Goal: Complete application form: Complete application form

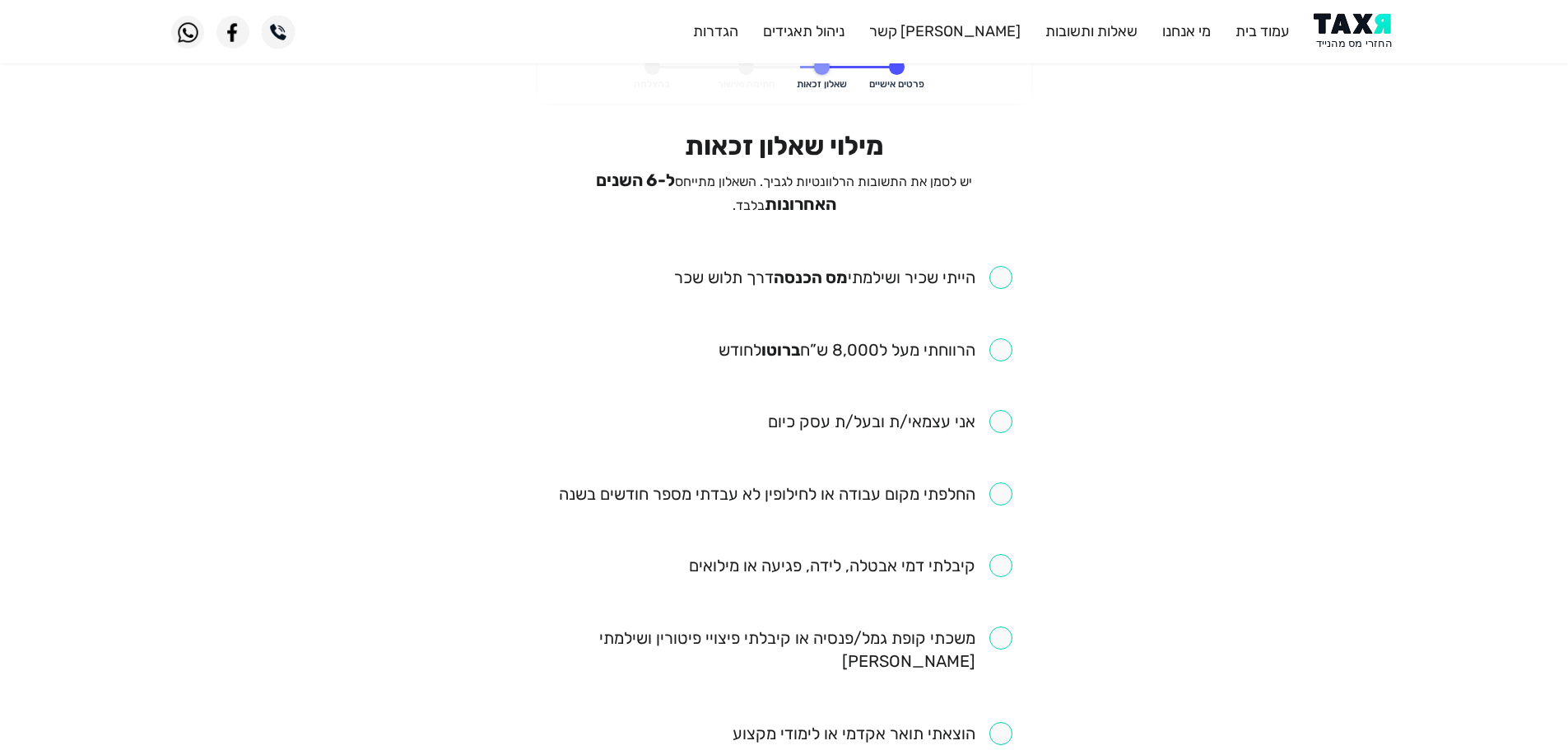
scroll to position [83, 0]
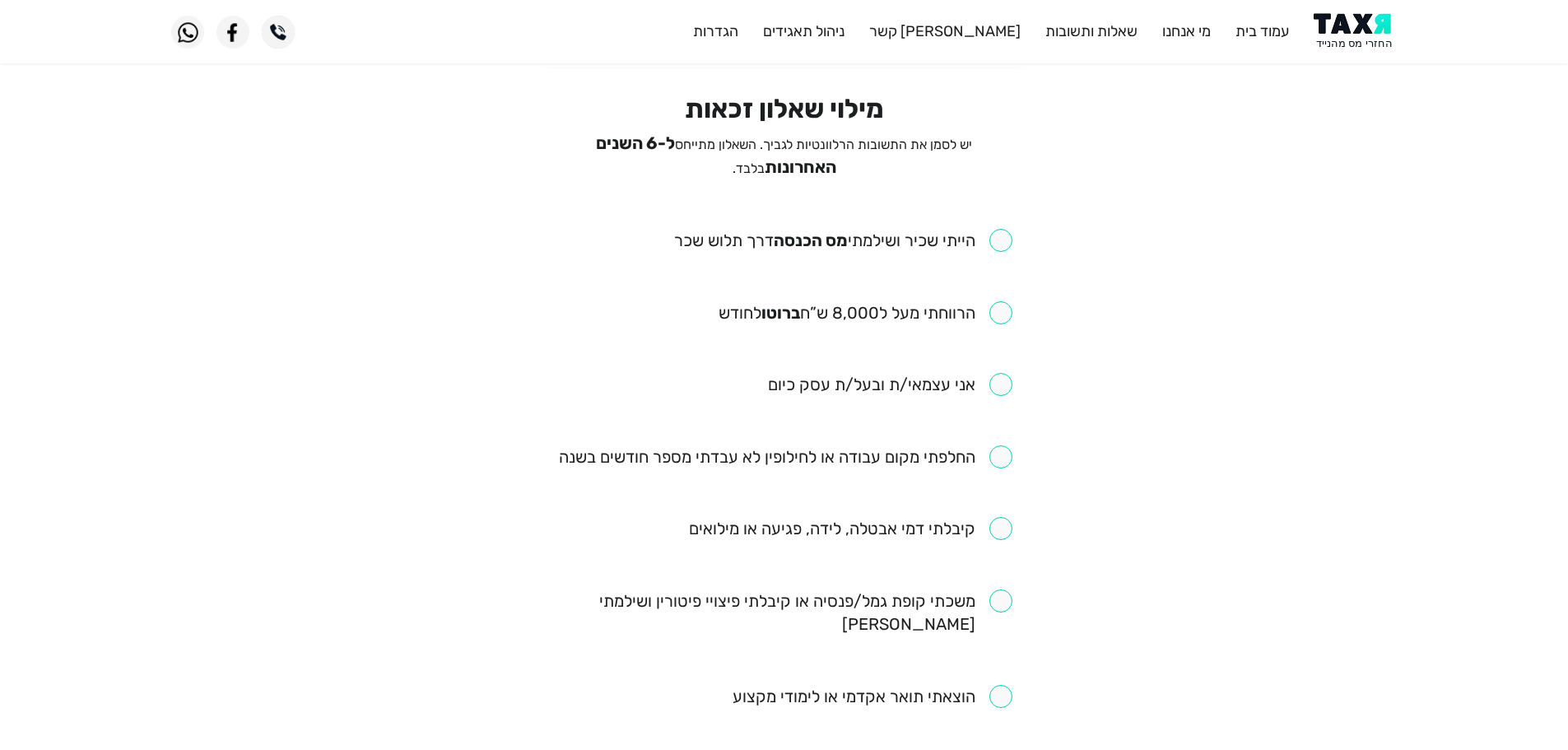
click at [1008, 231] on input "checkbox" at bounding box center [843, 240] width 338 height 23
checkbox input "true"
click at [997, 302] on input "checkbox" at bounding box center [865, 312] width 294 height 23
checkbox input "true"
click at [999, 450] on input "checkbox" at bounding box center [786, 457] width 454 height 23
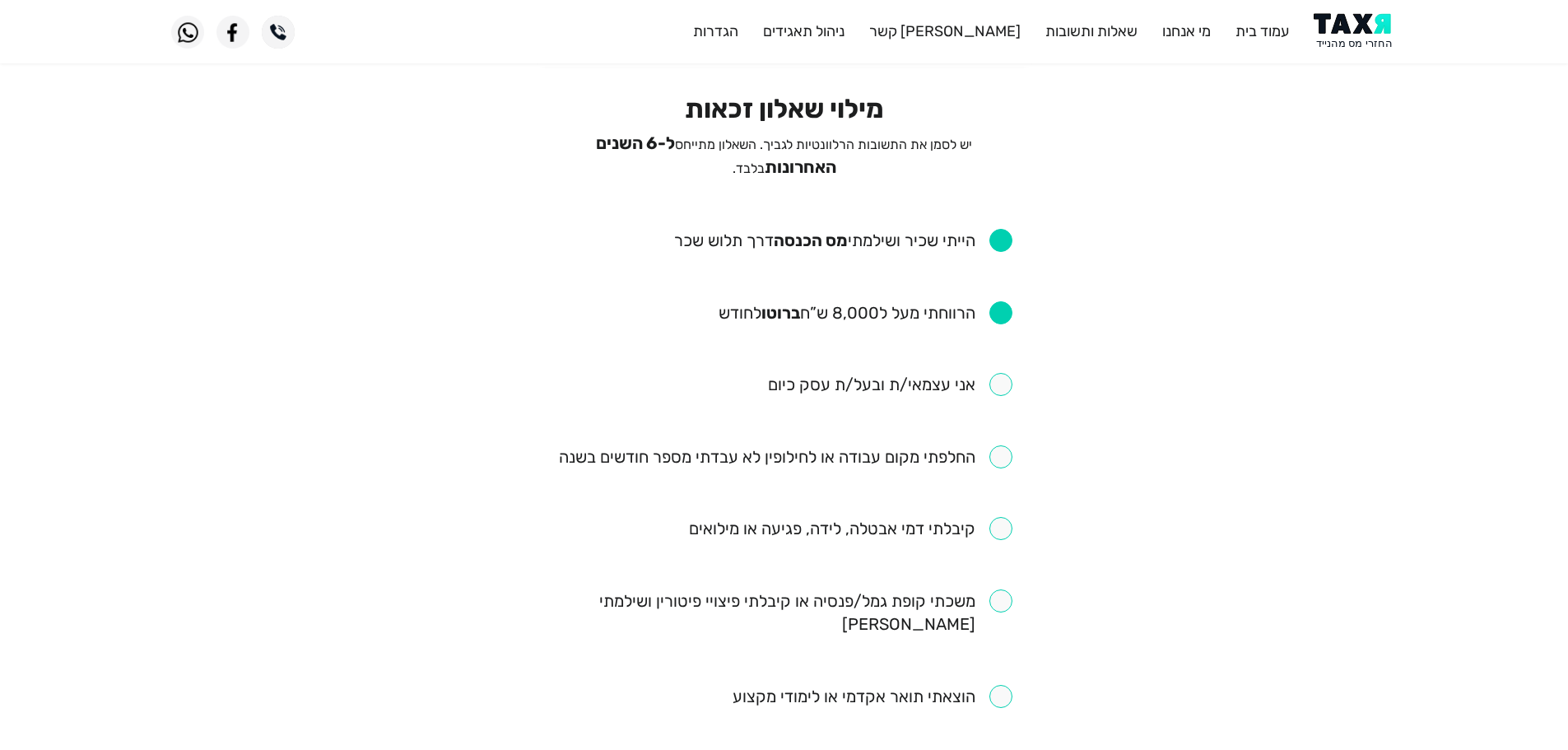
checkbox input "true"
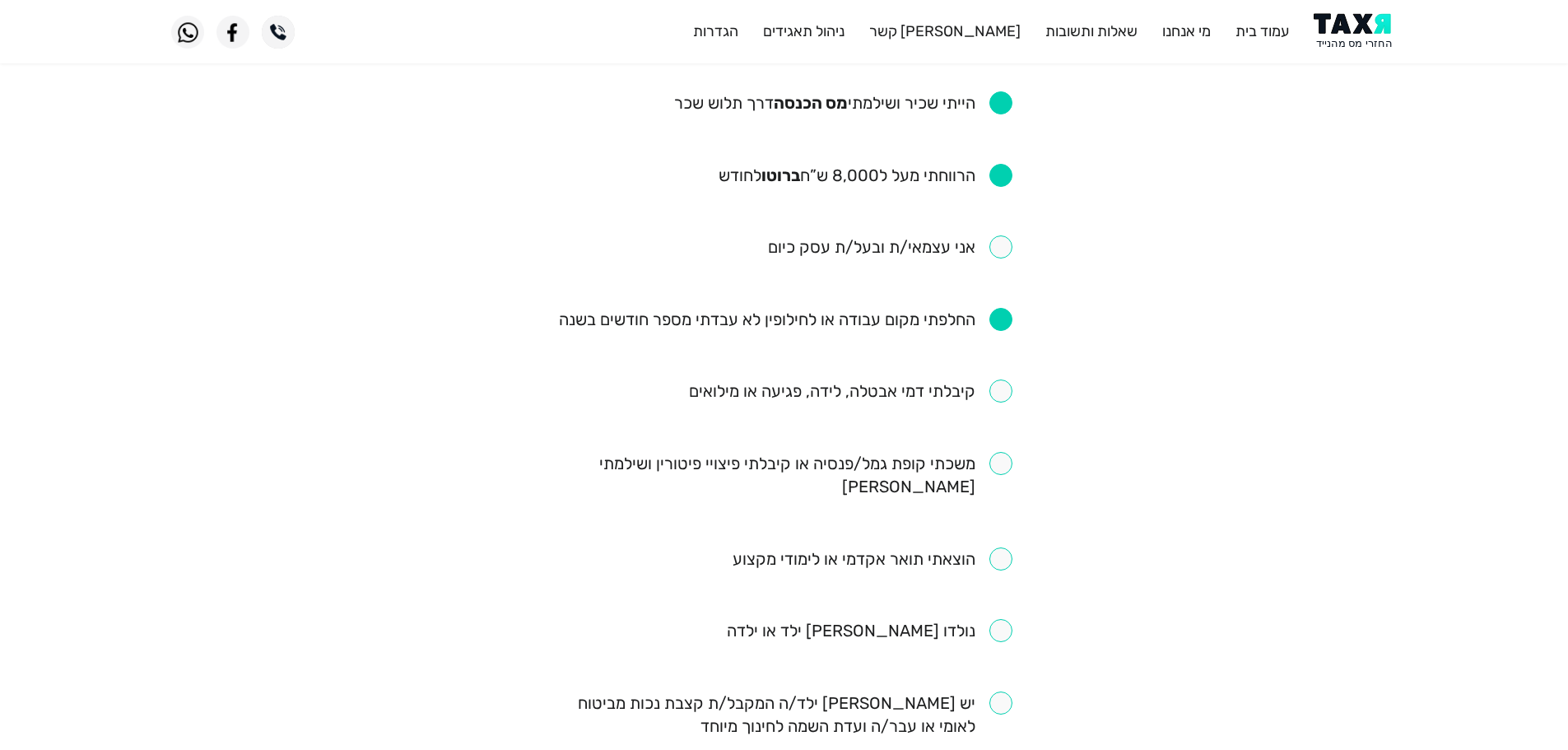
scroll to position [247, 0]
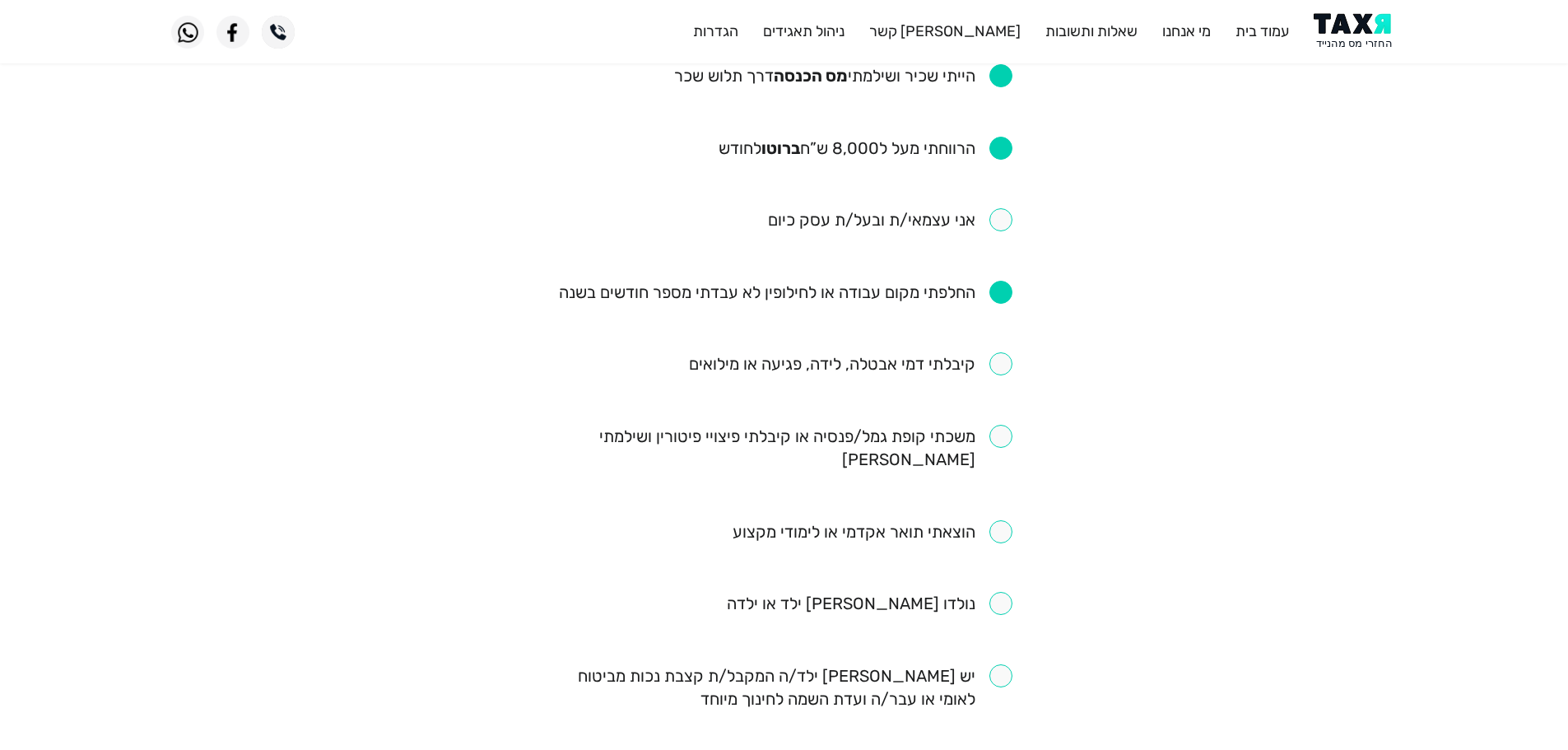
click at [991, 358] on input "checkbox" at bounding box center [850, 363] width 323 height 23
checkbox input "true"
click at [1009, 425] on input "checkbox" at bounding box center [784, 448] width 456 height 46
checkbox input "true"
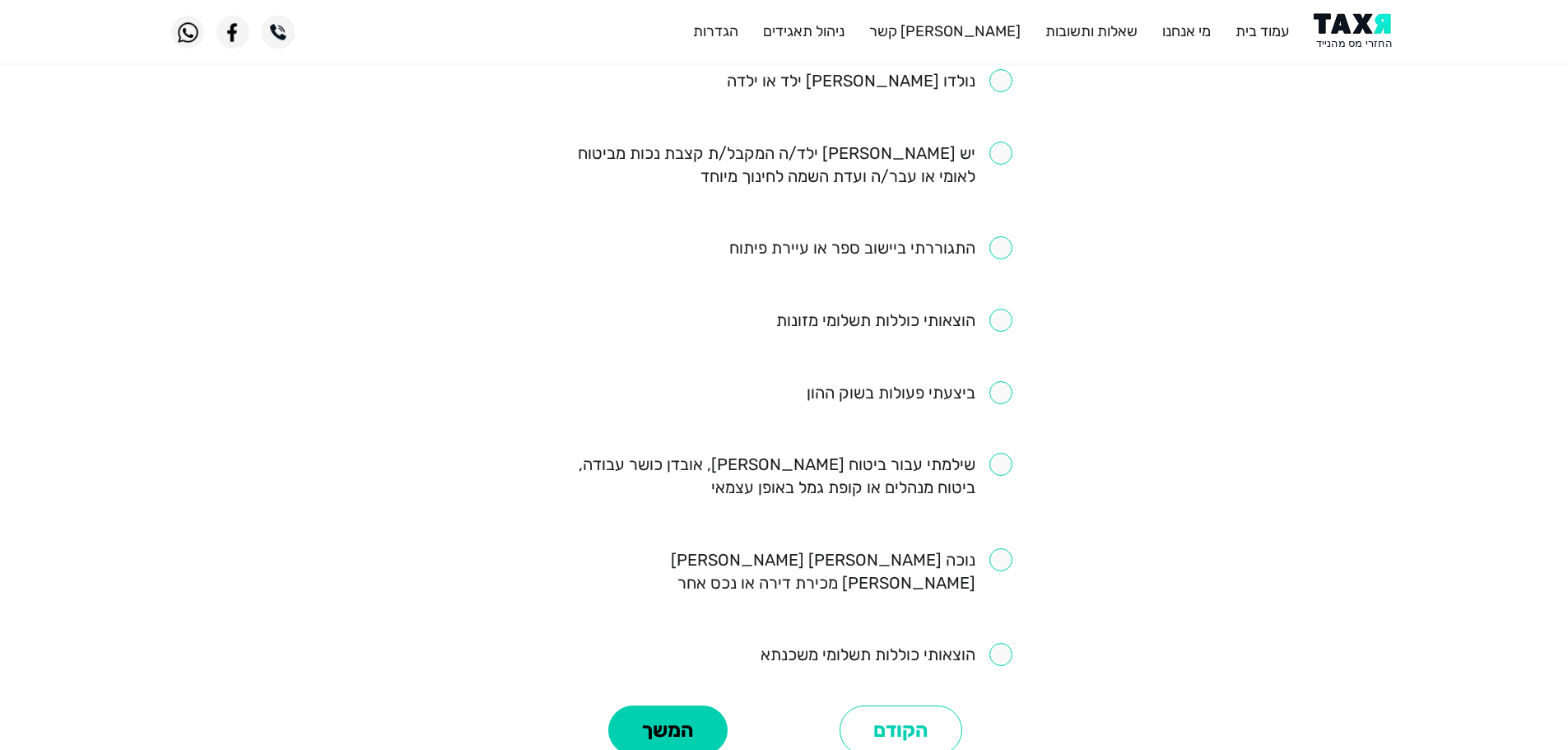
scroll to position [740, 0]
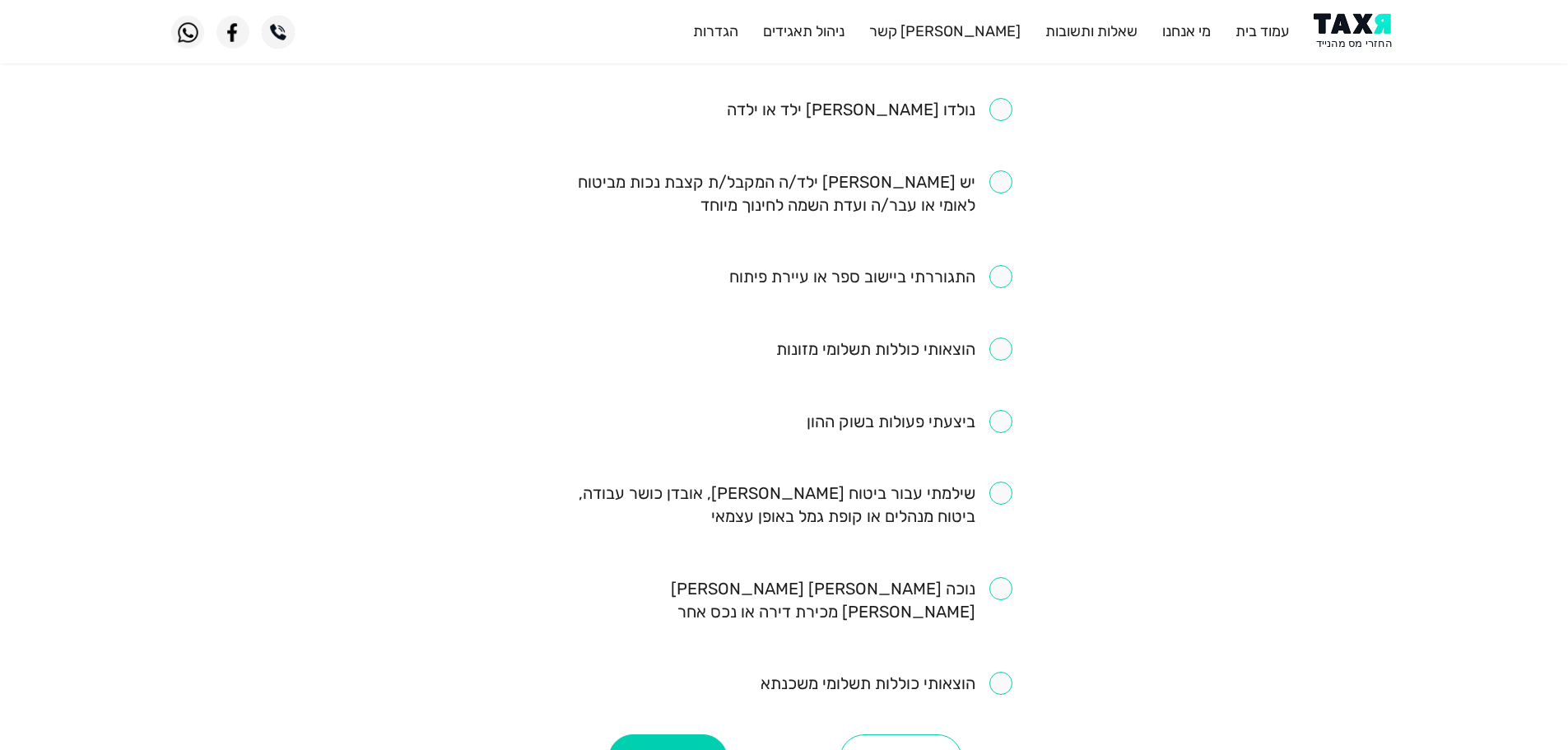
click at [999, 481] on input "checkbox" at bounding box center [784, 504] width 456 height 46
checkbox input "true"
click at [698, 734] on button "המשך" at bounding box center [668, 759] width 119 height 50
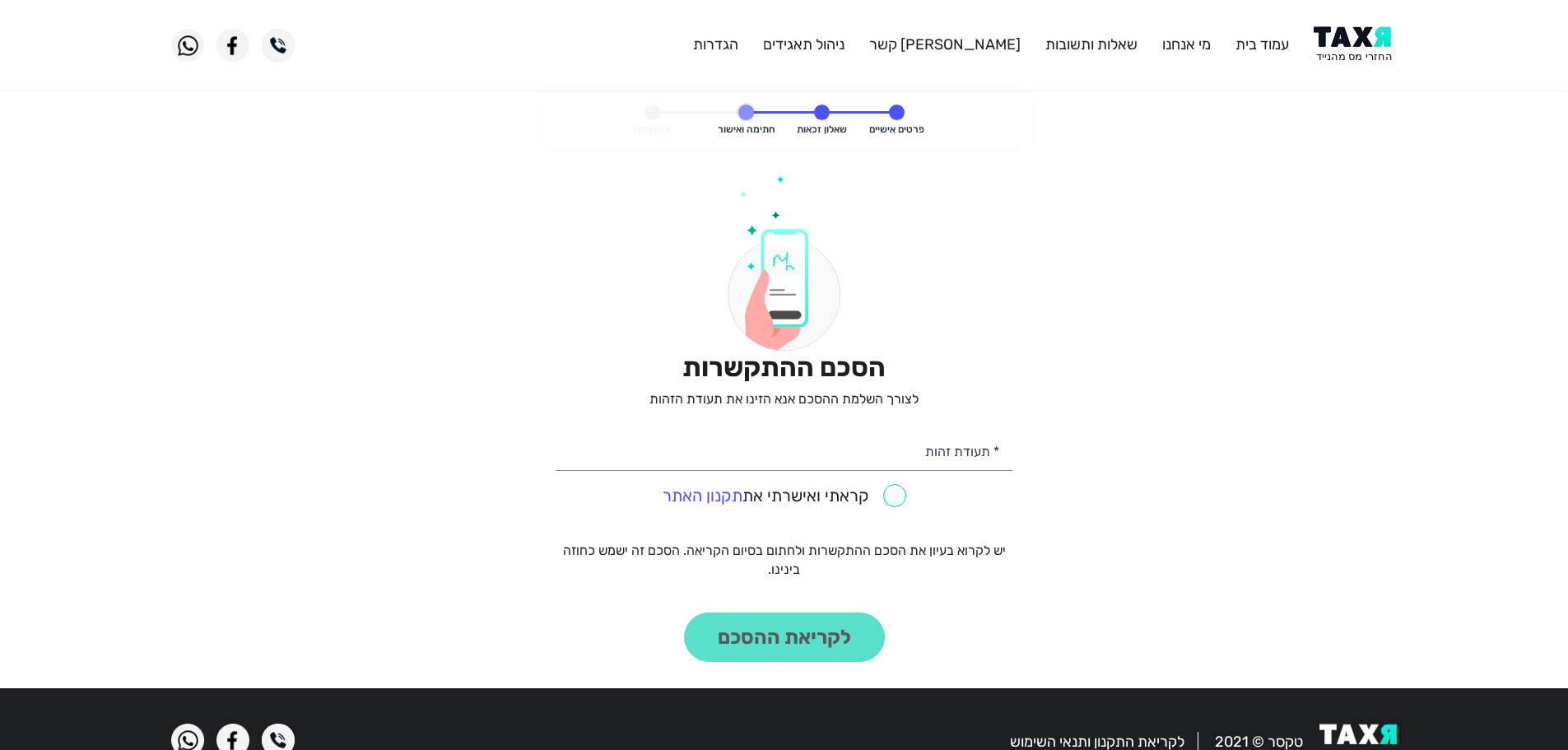
click at [1346, 45] on img at bounding box center [1355, 44] width 84 height 37
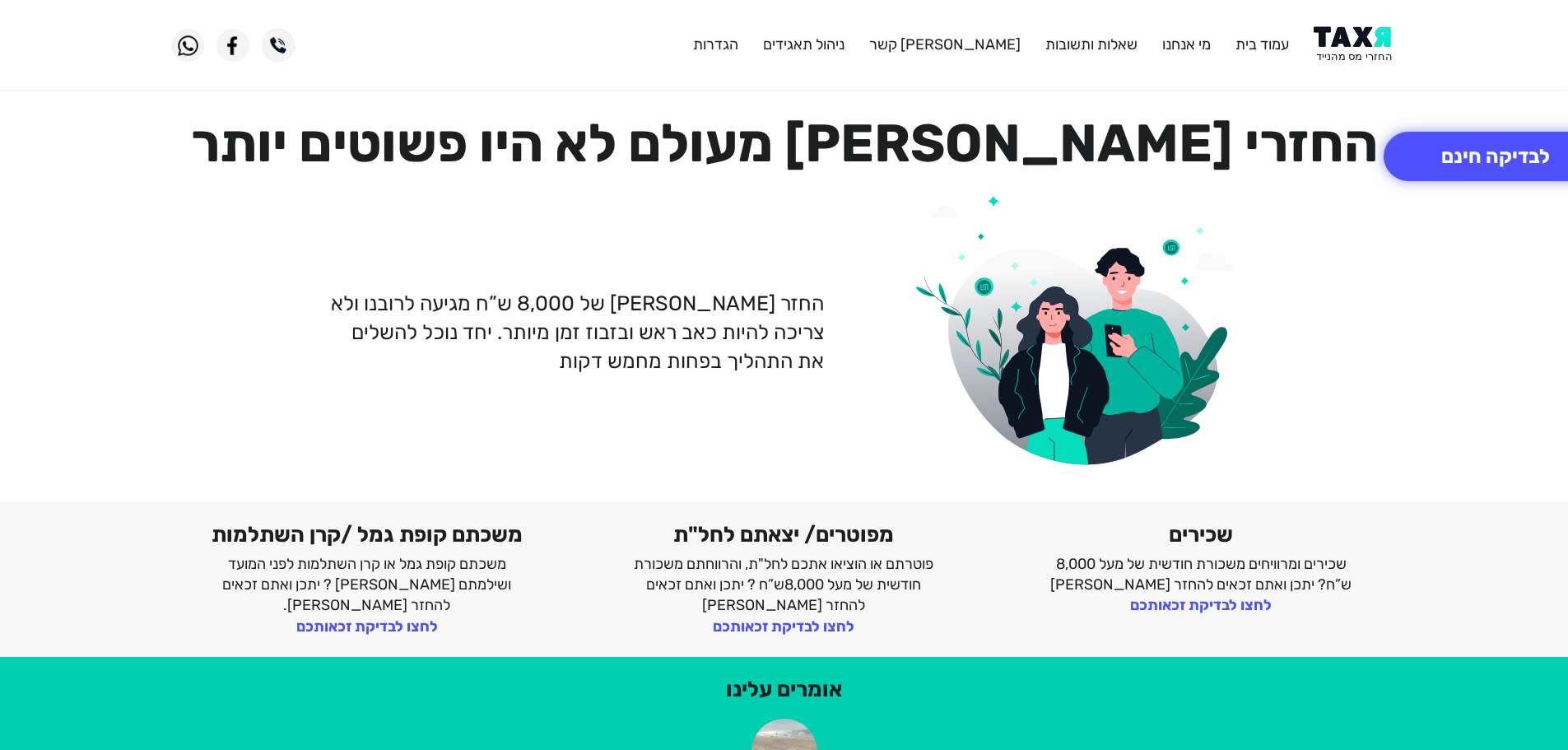
click at [1346, 41] on img at bounding box center [1355, 44] width 84 height 37
click at [1352, 49] on img at bounding box center [1355, 44] width 84 height 37
click at [1350, 48] on img at bounding box center [1355, 44] width 84 height 37
click at [1369, 60] on img at bounding box center [1355, 44] width 84 height 37
click at [1351, 54] on img at bounding box center [1355, 44] width 84 height 37
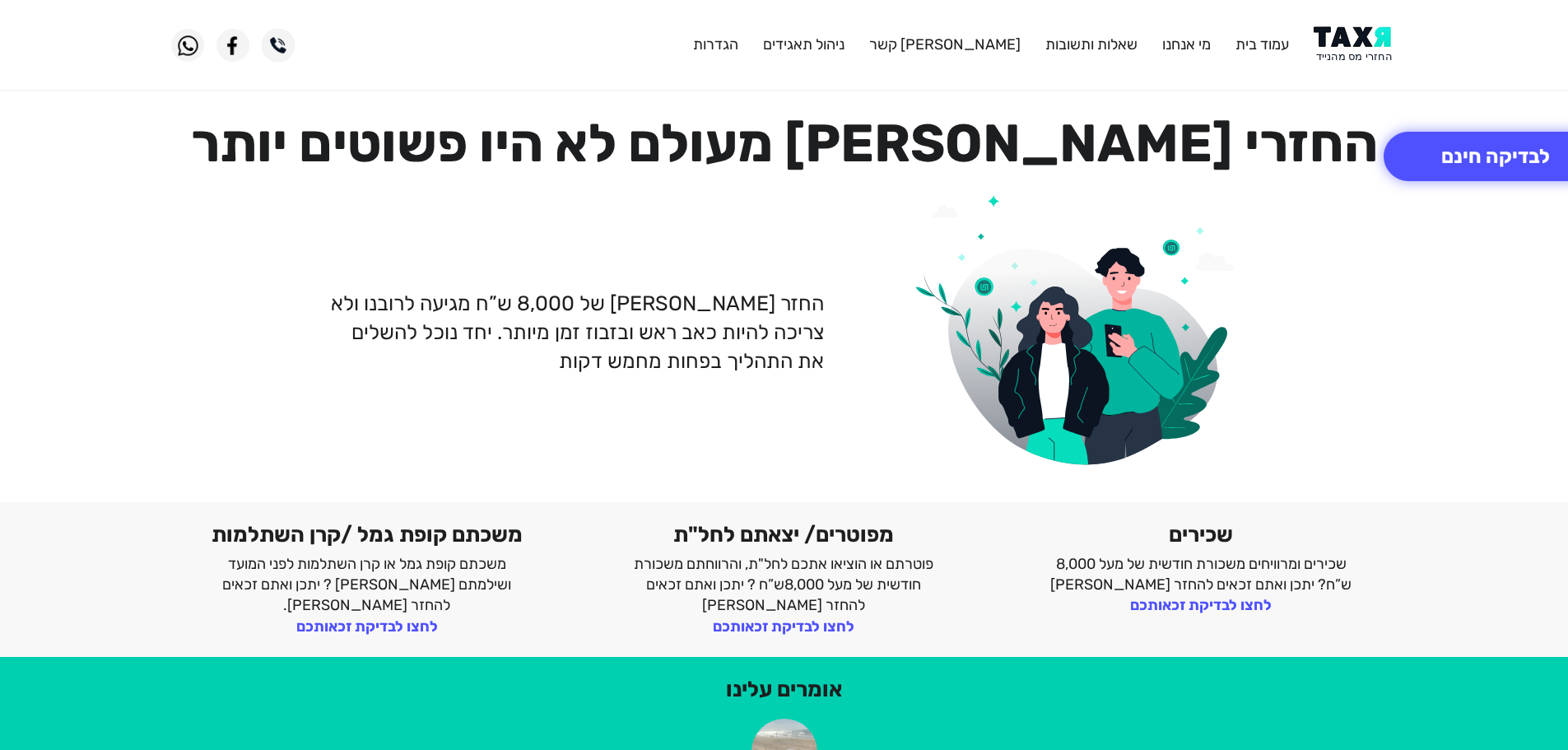
click at [1337, 36] on img at bounding box center [1355, 44] width 84 height 37
click at [1360, 35] on img at bounding box center [1355, 44] width 84 height 37
click at [1470, 147] on button "לבדיקה חינם" at bounding box center [1495, 156] width 224 height 50
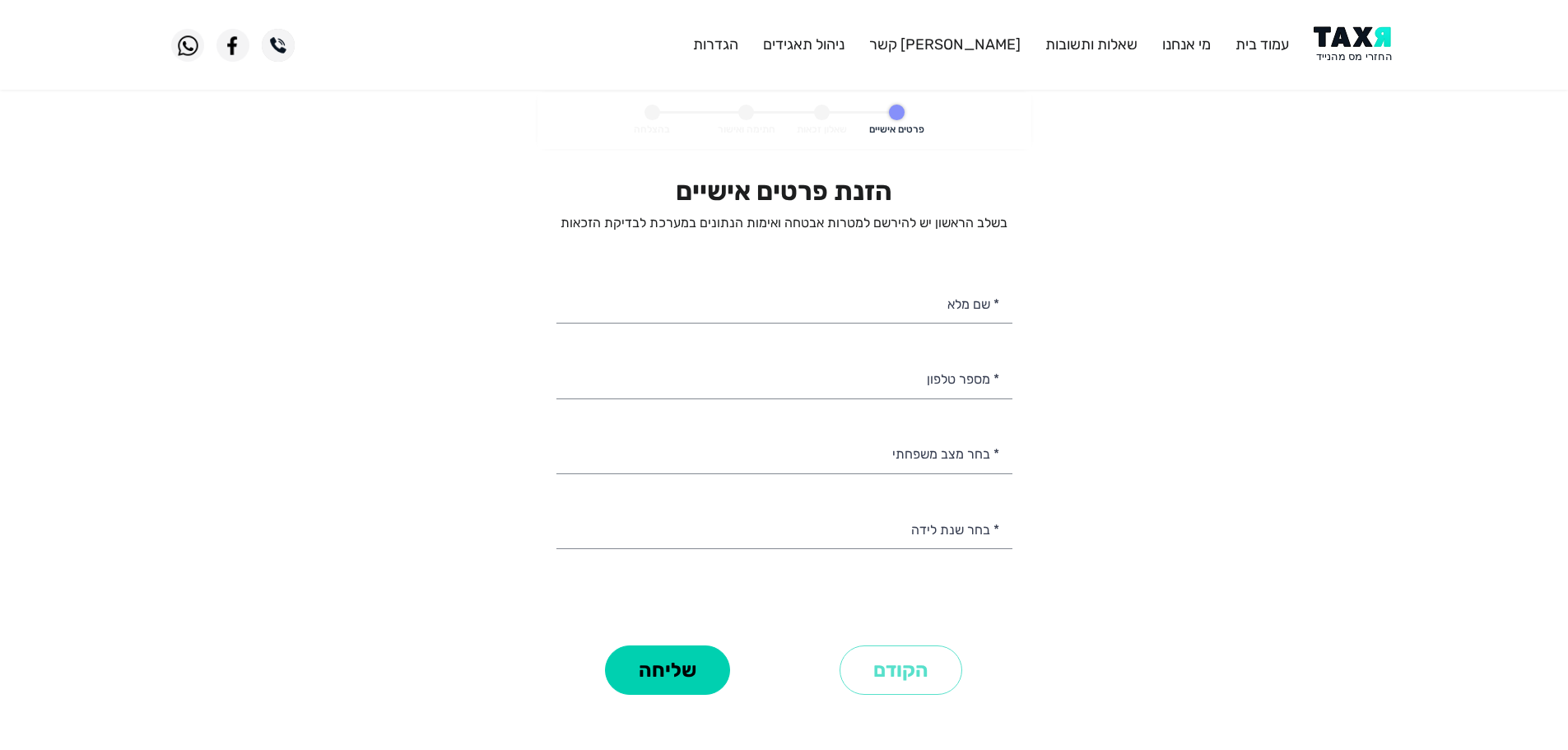
select select
drag, startPoint x: 908, startPoint y: 391, endPoint x: 917, endPoint y: 379, distance: 15.0
click at [909, 391] on input "* מספר טלפון" at bounding box center [784, 377] width 456 height 42
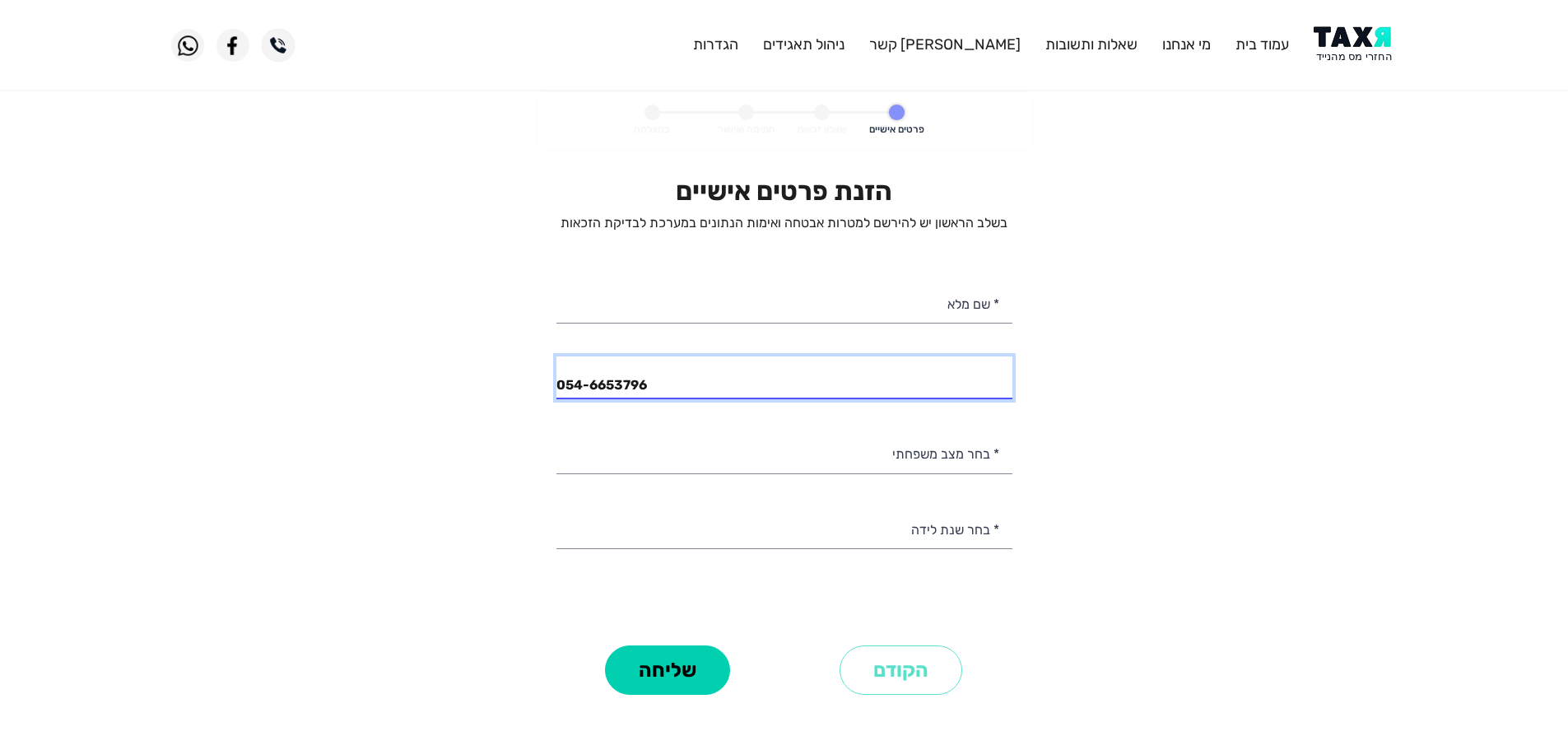
type input "054-6653796"
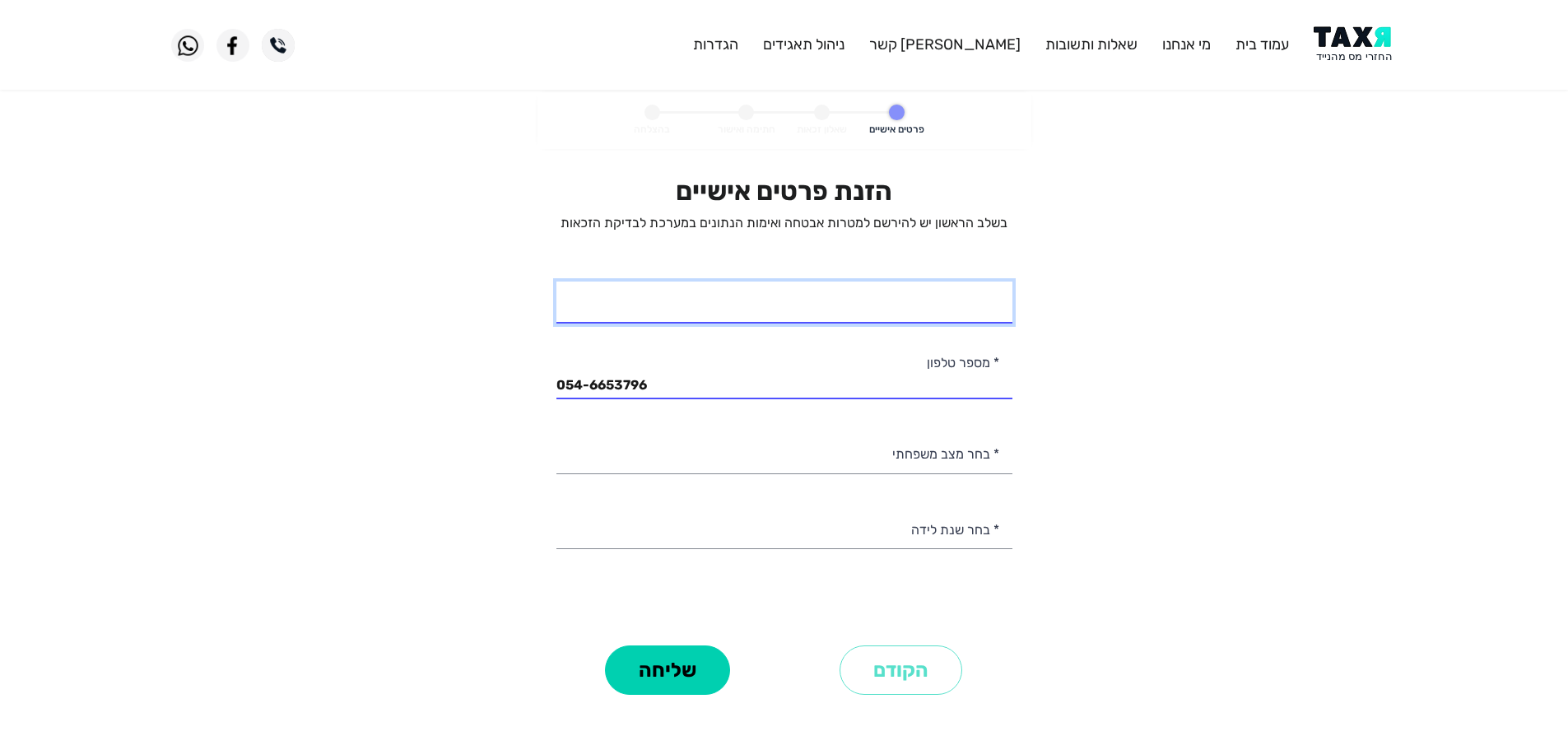
click at [974, 305] on input "* שם מלא" at bounding box center [784, 302] width 456 height 42
type input "[PERSON_NAME]"
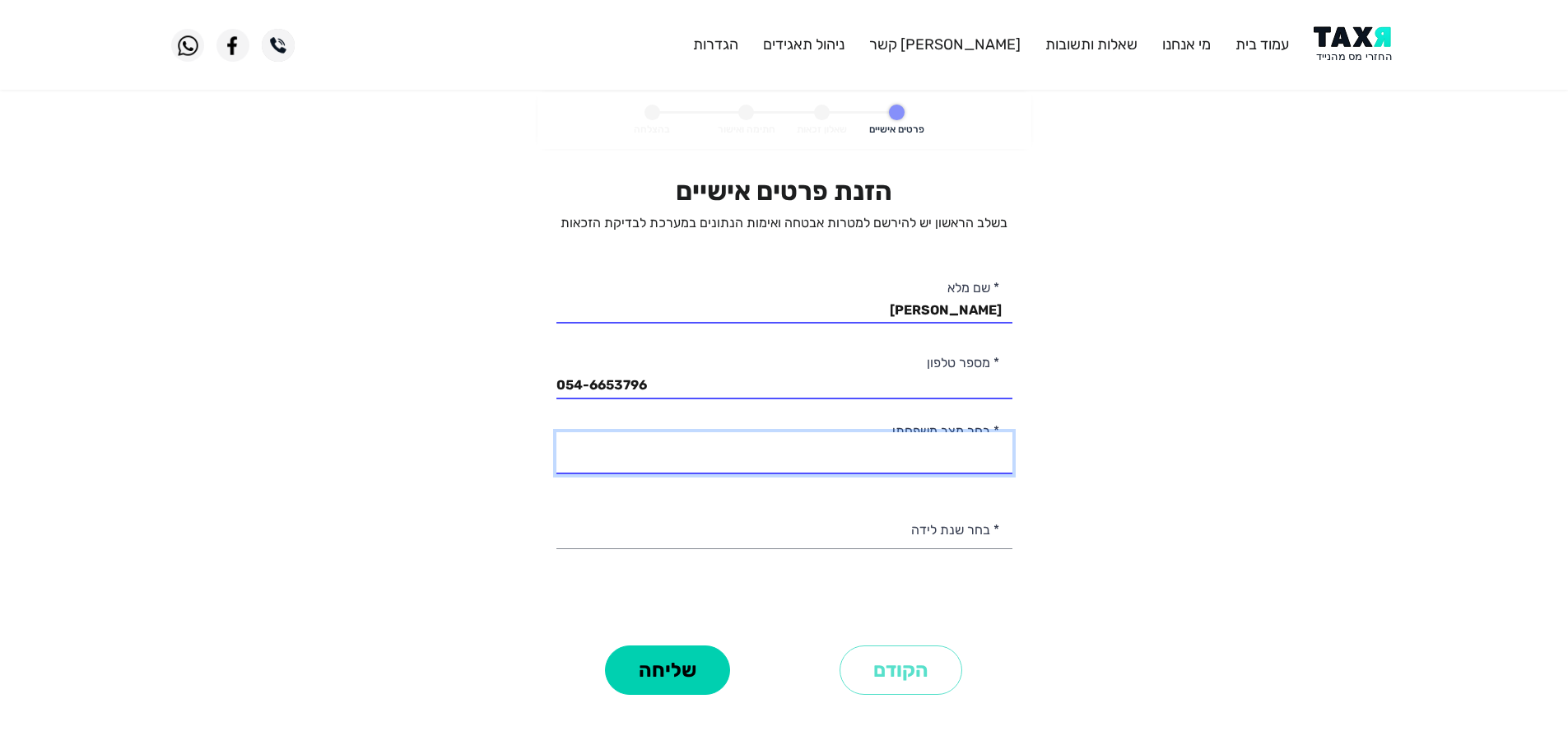
drag, startPoint x: 920, startPoint y: 460, endPoint x: 912, endPoint y: 469, distance: 12.0
click at [920, 460] on select "רווק/ה נשוי/[PERSON_NAME]/ה אלמן/נה" at bounding box center [784, 453] width 456 height 42
select select "1: Single"
click at [556, 432] on select "רווק/ה נשוי/[PERSON_NAME]/ה אלמן/נה" at bounding box center [784, 453] width 456 height 42
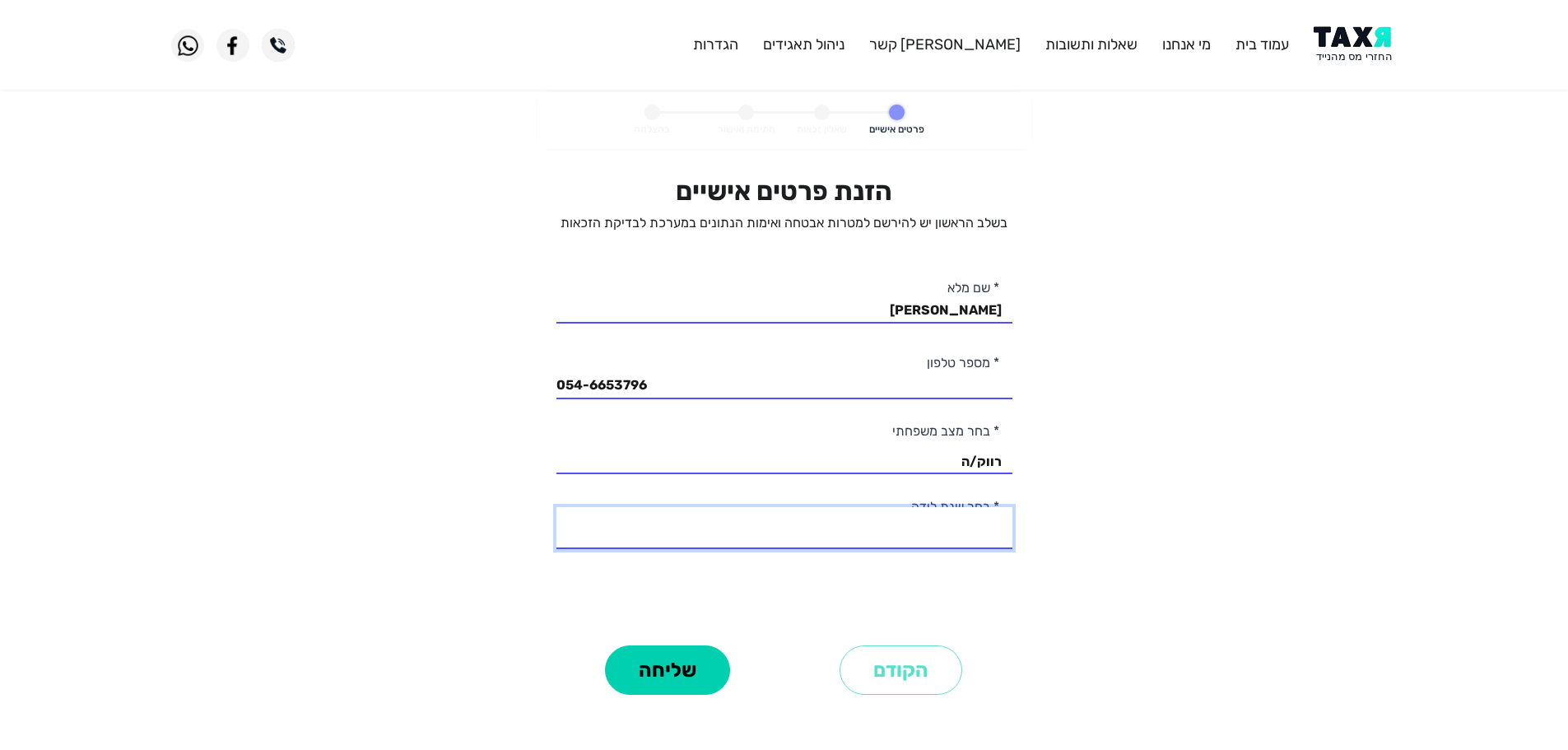
click at [959, 537] on select "2003 2002 2001 2000 1999 1998 1997 1996 1995 1994 1993 1992 1991 1990 1989 1988…" at bounding box center [784, 528] width 456 height 42
select select "8: 1996"
click at [556, 507] on select "2003 2002 2001 2000 1999 1998 1997 1996 1995 1994 1993 1992 1991 1990 1989 1988…" at bounding box center [784, 528] width 456 height 42
click at [687, 672] on button "שליחה" at bounding box center [668, 670] width 125 height 50
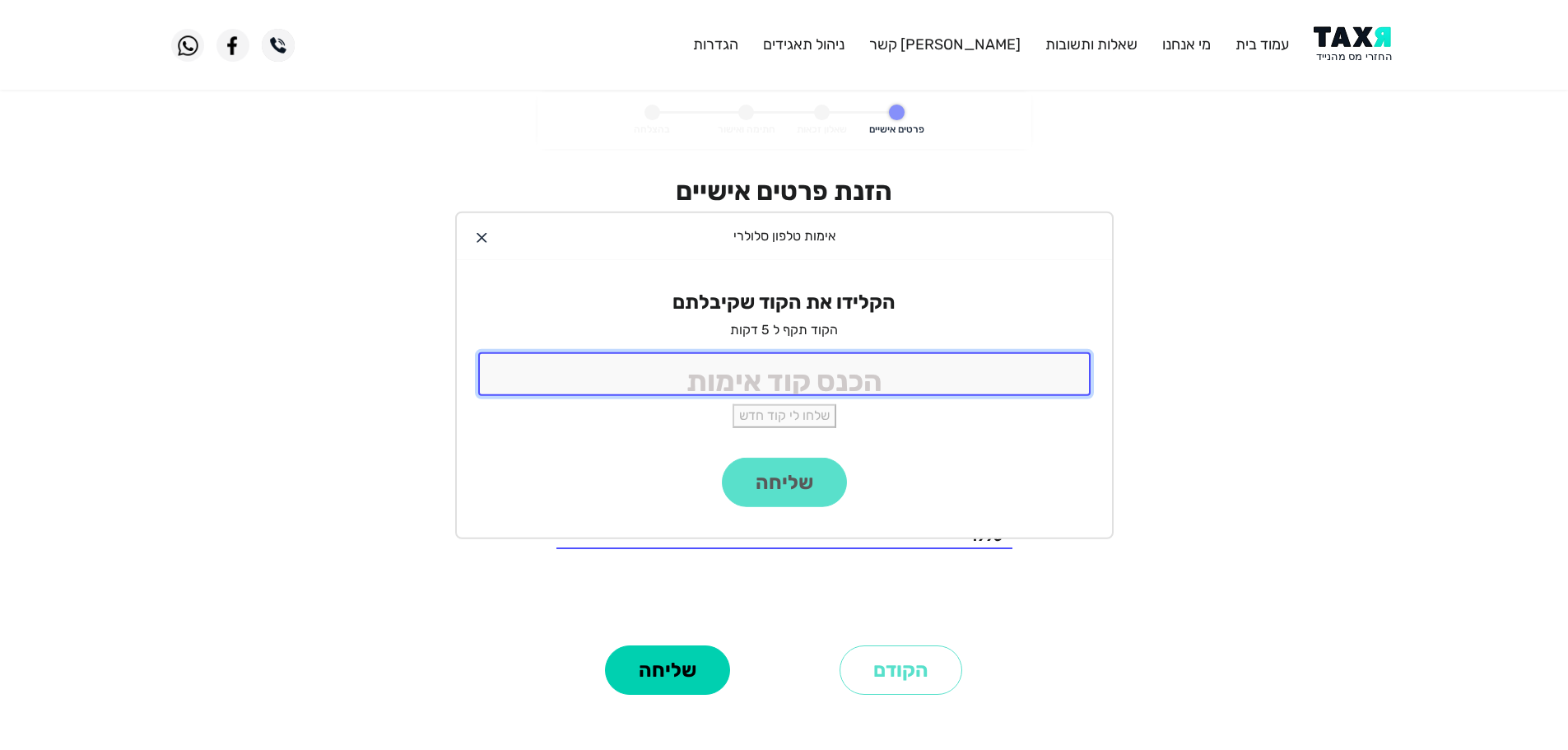
click at [883, 384] on input "tel" at bounding box center [784, 374] width 612 height 44
type input "9988"
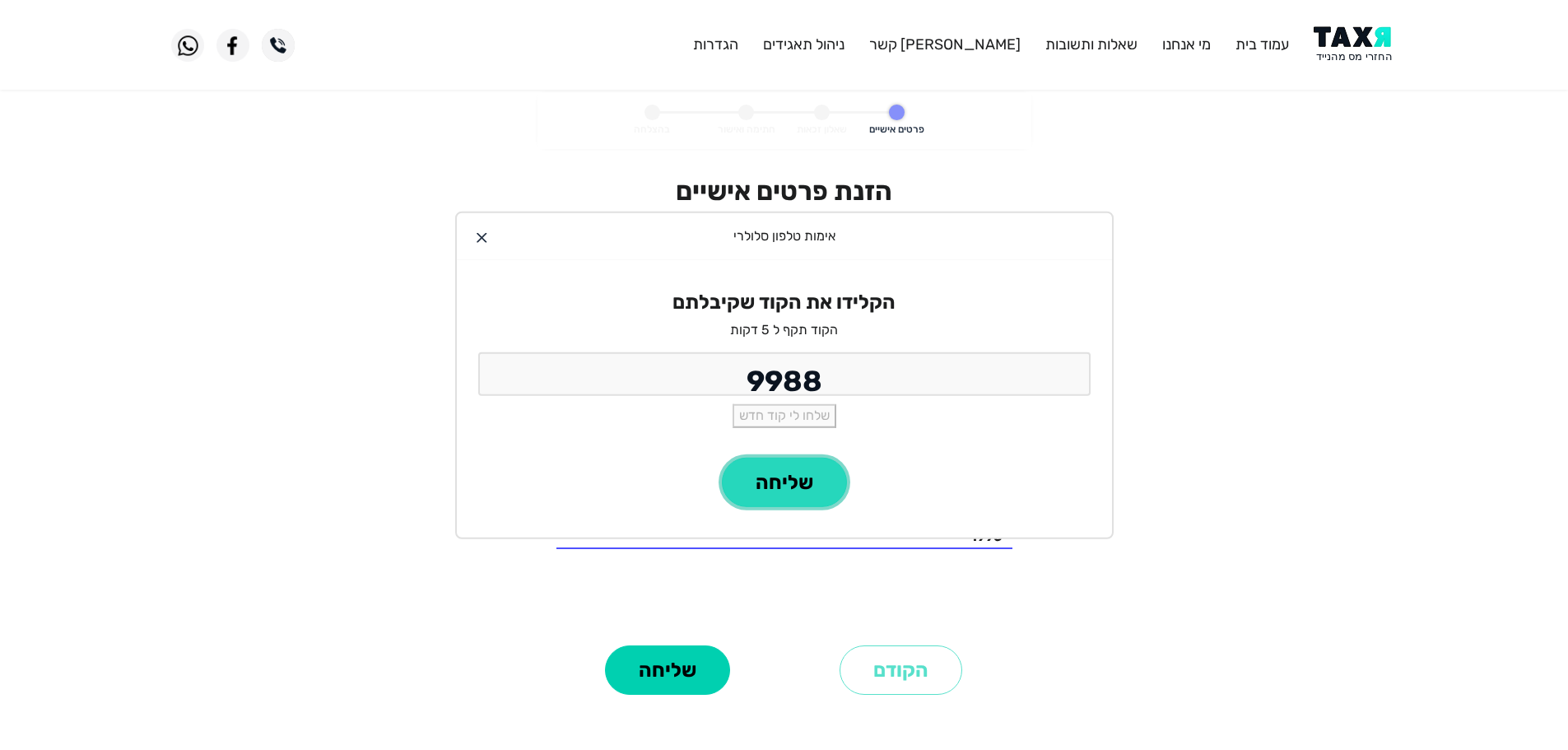
click at [821, 491] on button "שליחה" at bounding box center [784, 482] width 125 height 50
